Goal: Information Seeking & Learning: Learn about a topic

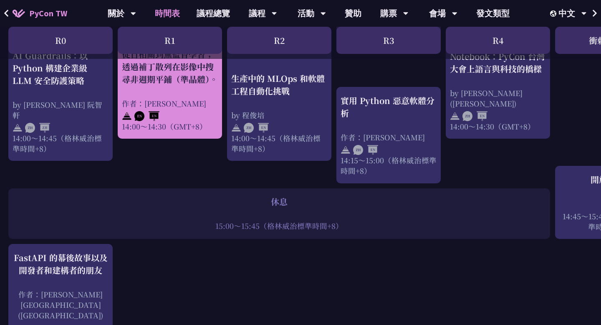
scroll to position [876, 0]
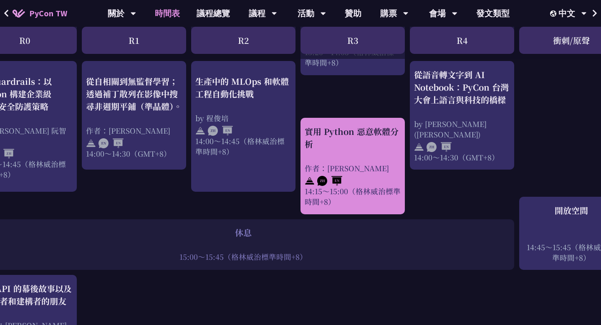
click at [376, 165] on div "作者：[PERSON_NAME]" at bounding box center [353, 168] width 96 height 10
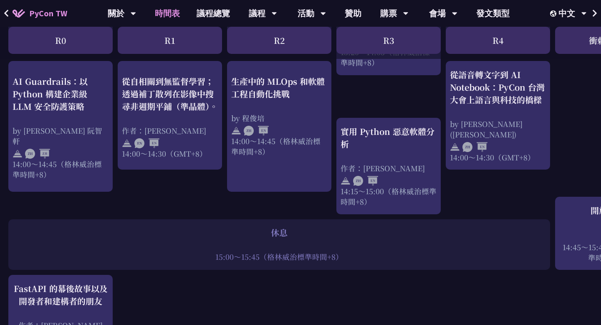
scroll to position [833, 8]
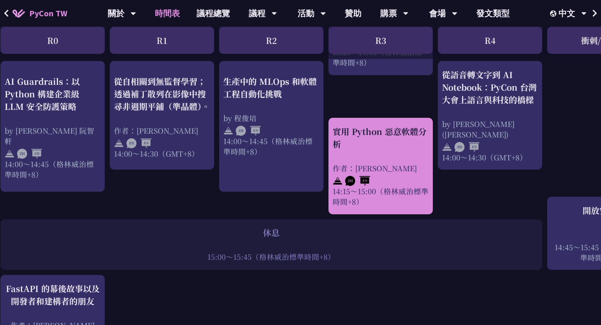
click at [366, 185] on img at bounding box center [357, 181] width 25 height 10
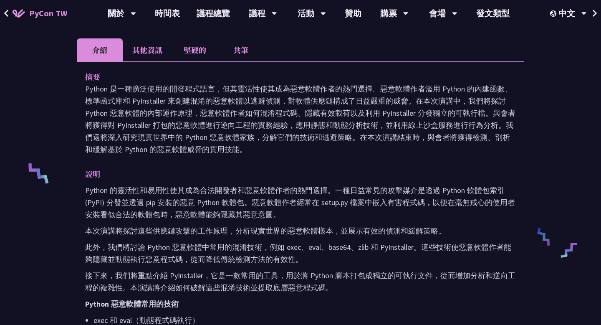
scroll to position [235, 0]
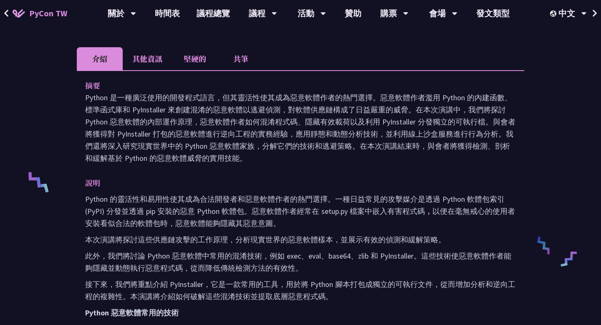
click at [199, 64] on li "堅硬的" at bounding box center [195, 58] width 46 height 23
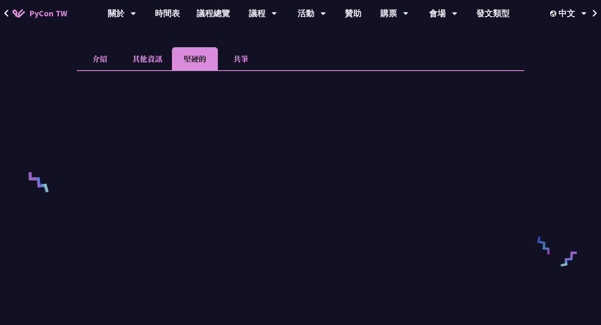
click at [247, 63] on font "共筆" at bounding box center [240, 58] width 15 height 11
